Goal: Task Accomplishment & Management: Manage account settings

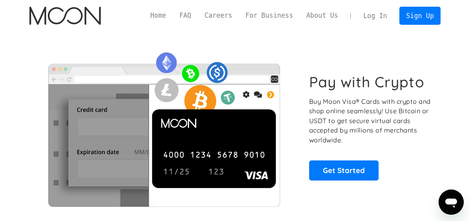
drag, startPoint x: 380, startPoint y: 18, endPoint x: 284, endPoint y: 50, distance: 101.1
click at [380, 18] on link "Log In" at bounding box center [375, 15] width 37 height 17
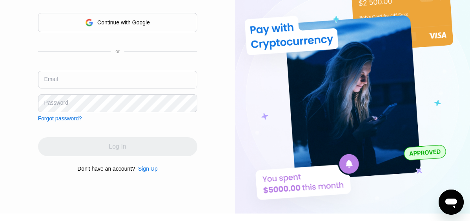
click at [71, 88] on input "text" at bounding box center [117, 80] width 159 height 18
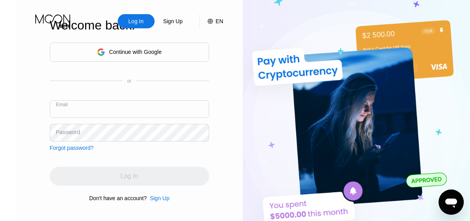
type input "[EMAIL_ADDRESS][DOMAIN_NAME]"
click at [107, 55] on div "Continue with Google" at bounding box center [129, 52] width 65 height 12
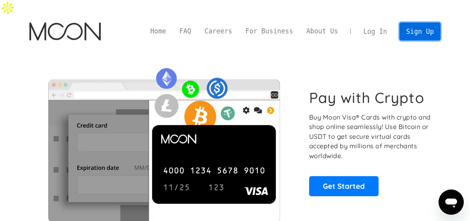
click at [413, 22] on link "Sign Up" at bounding box center [419, 31] width 41 height 18
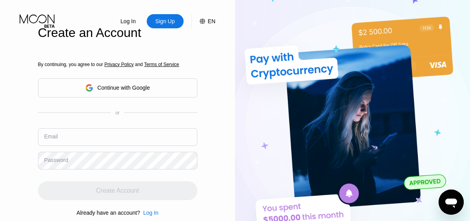
click at [86, 136] on input "text" at bounding box center [117, 137] width 159 height 18
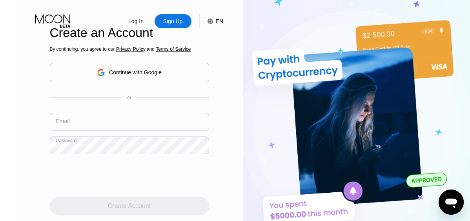
click at [57, 116] on input "text" at bounding box center [129, 122] width 159 height 18
type input "[EMAIL_ADDRESS][DOMAIN_NAME]"
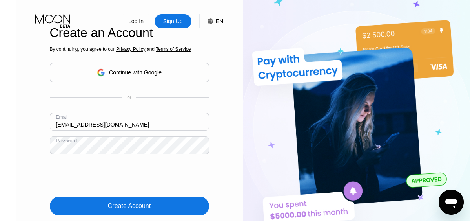
click at [113, 207] on div "Create Account" at bounding box center [129, 206] width 43 height 8
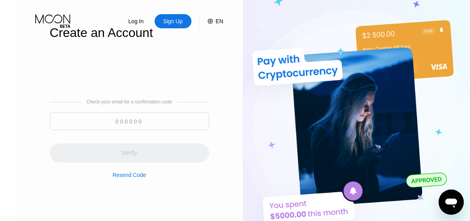
click at [136, 116] on input at bounding box center [129, 121] width 159 height 18
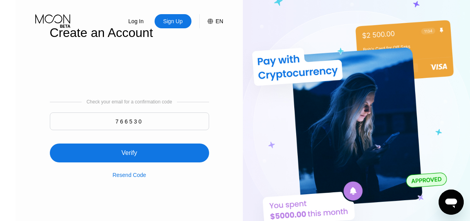
type input "766530"
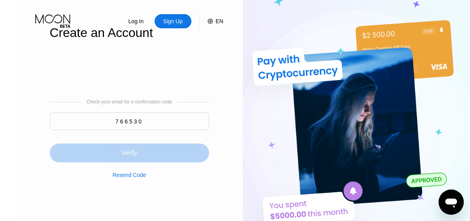
click at [121, 154] on div "Verify" at bounding box center [129, 153] width 16 height 8
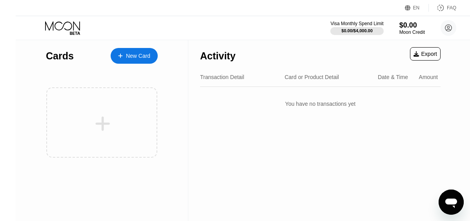
click at [46, 58] on div "Cards" at bounding box center [60, 55] width 28 height 11
drag, startPoint x: 42, startPoint y: 58, endPoint x: 102, endPoint y: 76, distance: 62.2
click at [102, 76] on div at bounding box center [102, 118] width 112 height 94
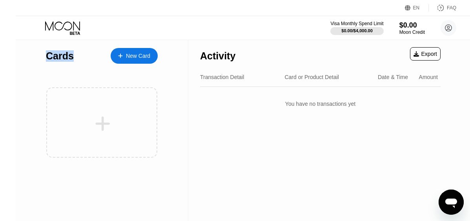
click at [46, 56] on div "Cards" at bounding box center [60, 55] width 28 height 11
click at [210, 205] on div "Activity Export Transaction Detail Card or Product Detail Date & Time Amount Yo…" at bounding box center [320, 130] width 264 height 181
click at [399, 29] on div "$0.00" at bounding box center [412, 25] width 26 height 8
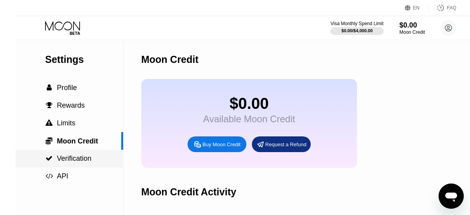
click at [46, 162] on span "" at bounding box center [49, 158] width 7 height 7
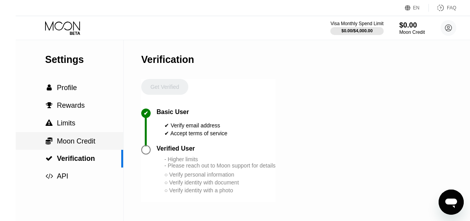
click at [75, 139] on span "Moon Credit" at bounding box center [76, 141] width 38 height 8
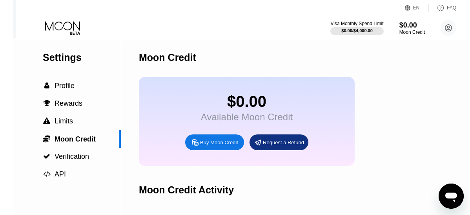
scroll to position [0, 2]
